Goal: Task Accomplishment & Management: Use online tool/utility

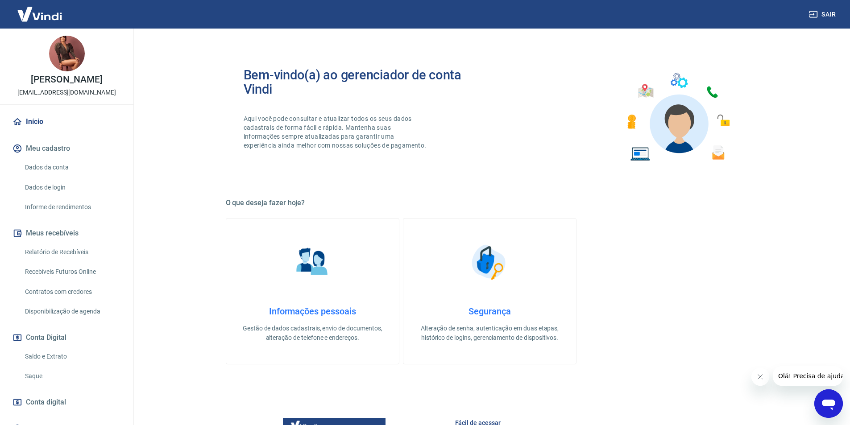
click at [55, 278] on link "Recebíveis Futuros Online" at bounding box center [71, 272] width 101 height 18
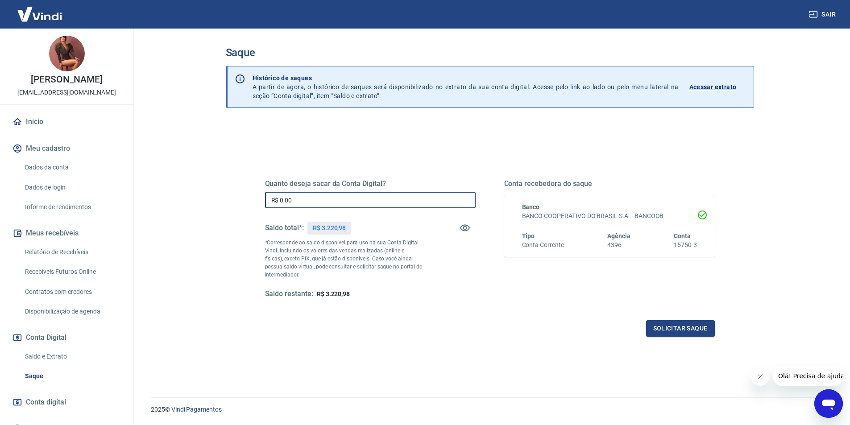
click at [307, 196] on input "R$ 0,00" at bounding box center [370, 200] width 211 height 17
type input "R$ 3.220,96"
click at [687, 330] on button "Solicitar saque" at bounding box center [680, 328] width 69 height 17
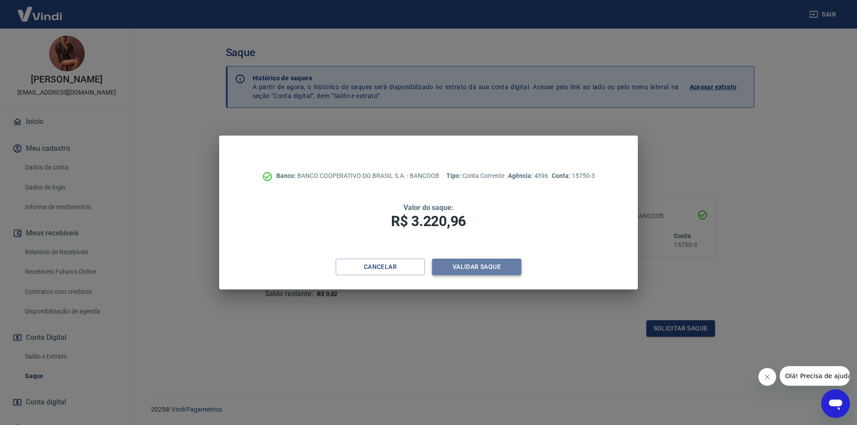
click at [491, 272] on button "Validar saque" at bounding box center [476, 267] width 89 height 17
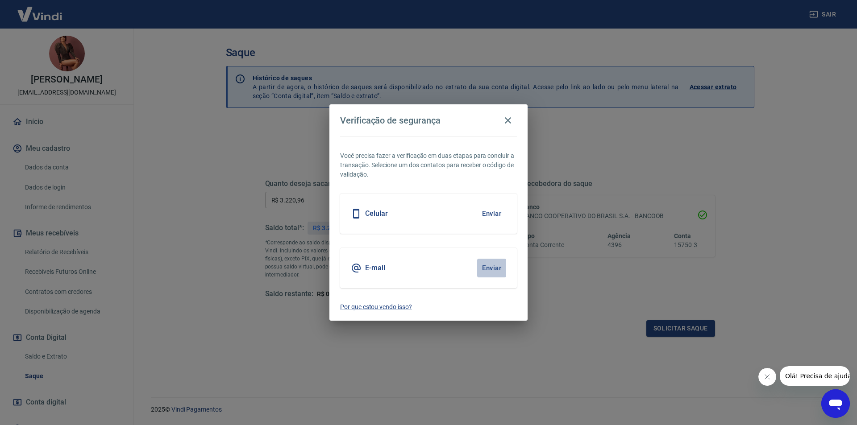
click at [489, 266] on button "Enviar" at bounding box center [491, 268] width 29 height 19
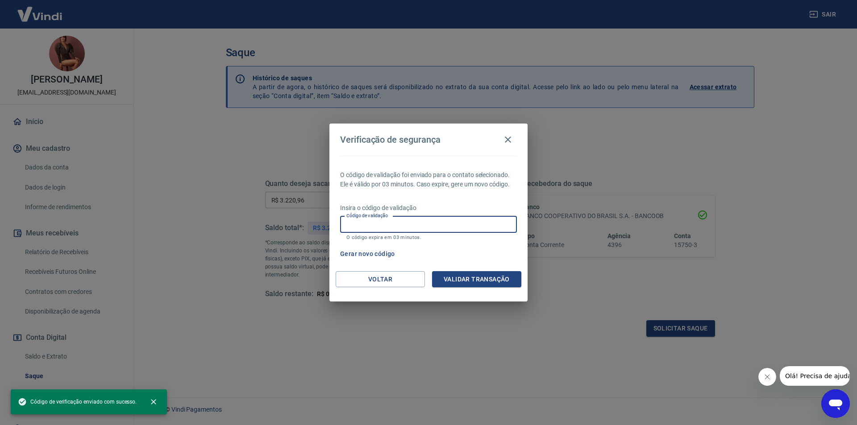
click at [469, 228] on input "Código de validação" at bounding box center [428, 224] width 177 height 17
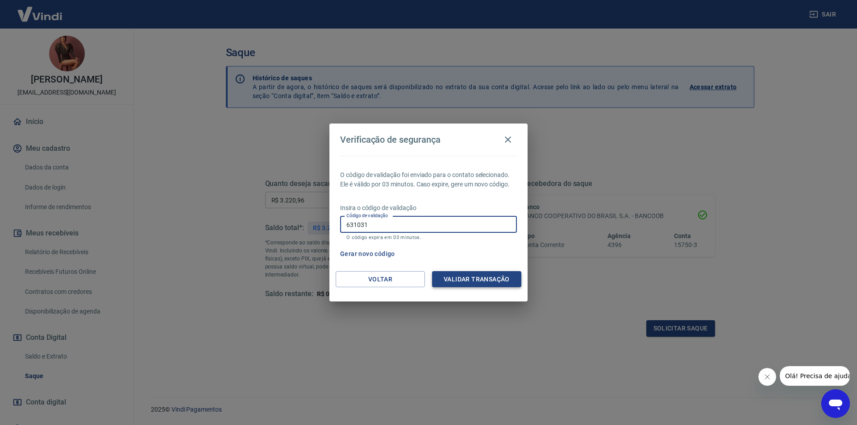
type input "631031"
click at [475, 277] on button "Validar transação" at bounding box center [476, 279] width 89 height 17
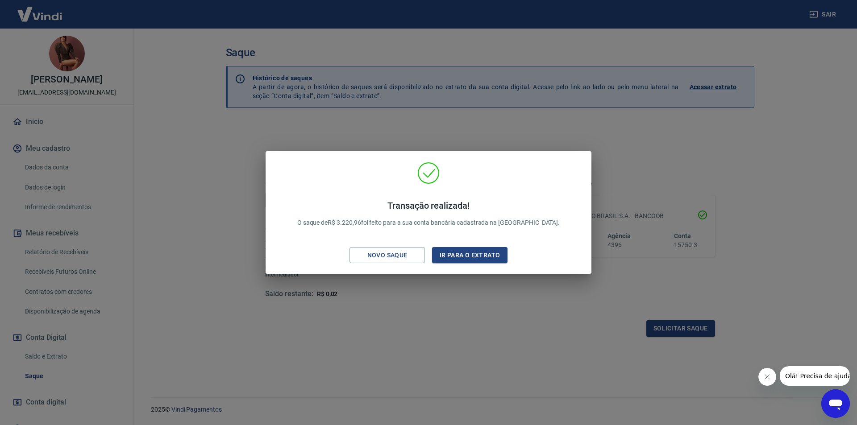
click at [491, 324] on div "Transação realizada! O saque de R$ 3.220,96 foi feito para a sua conta bancária…" at bounding box center [428, 212] width 857 height 425
